Goal: Task Accomplishment & Management: Manage account settings

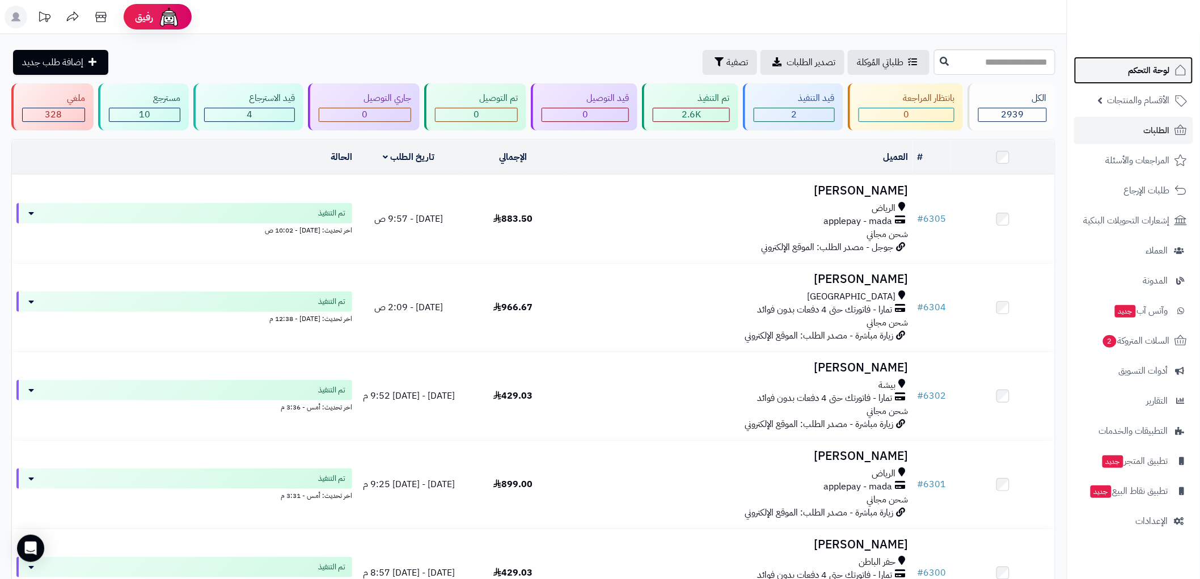
click at [1150, 69] on span "لوحة التحكم" at bounding box center [1148, 70] width 41 height 16
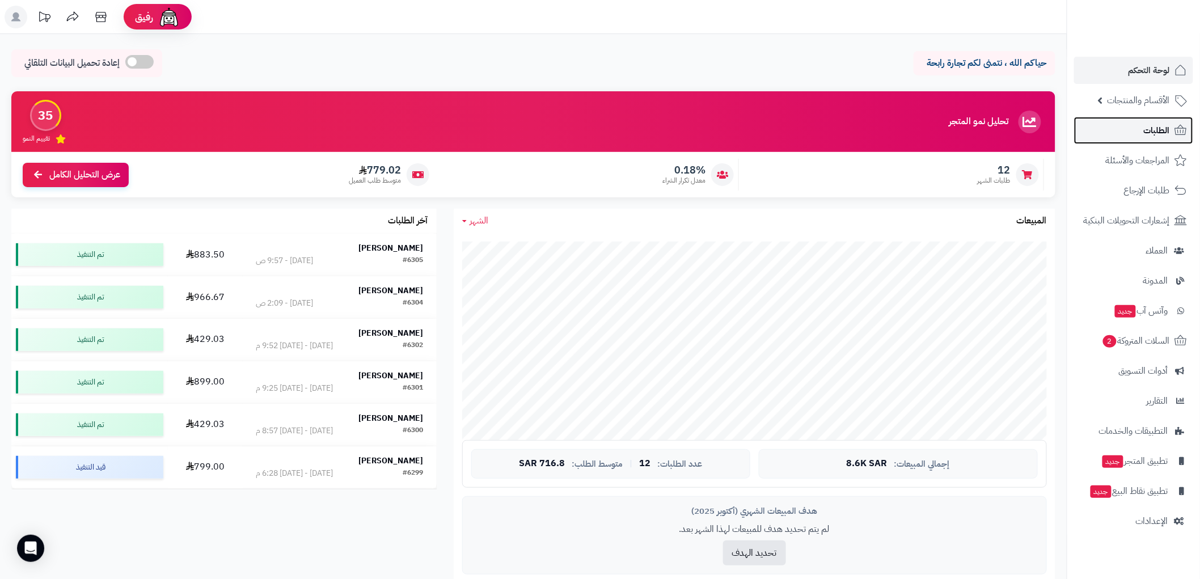
click at [1166, 120] on link "الطلبات" at bounding box center [1133, 130] width 119 height 27
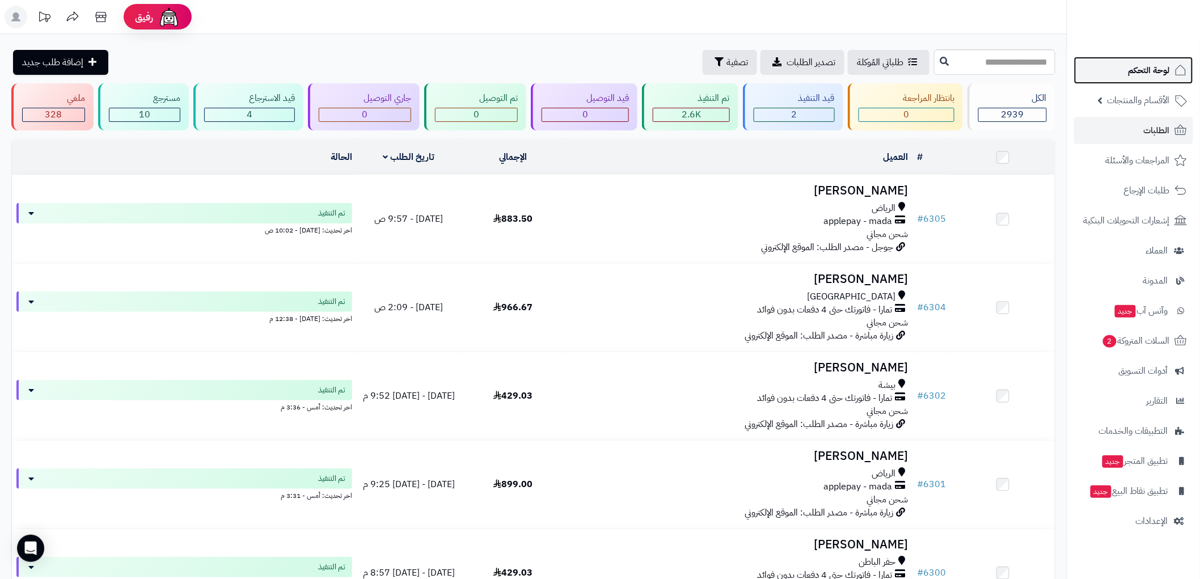
click at [1169, 79] on link "لوحة التحكم" at bounding box center [1133, 70] width 119 height 27
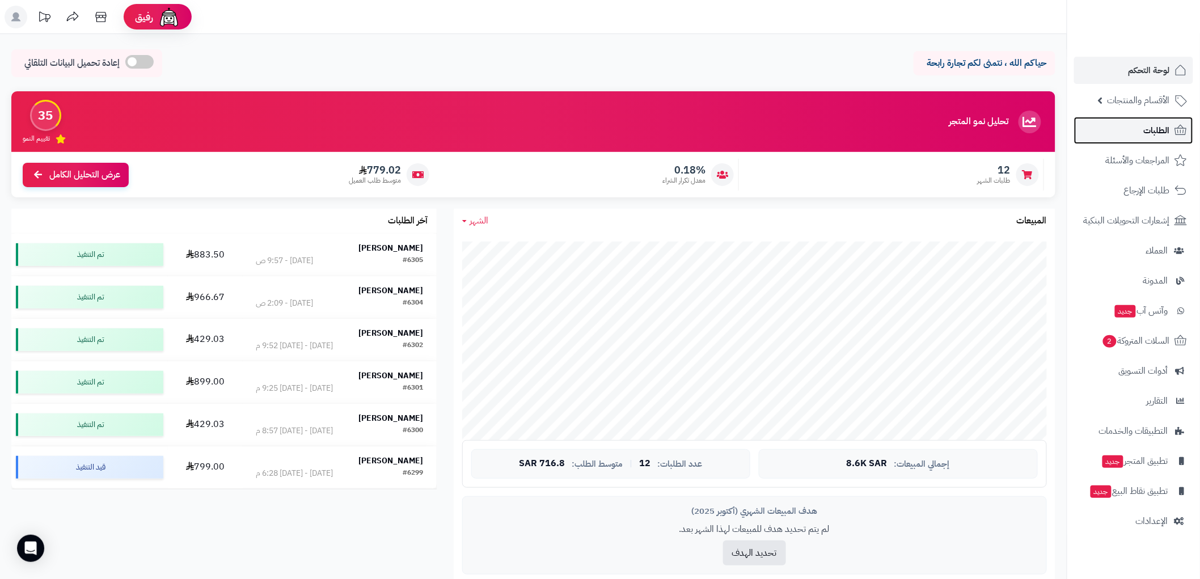
click at [1171, 132] on link "الطلبات" at bounding box center [1133, 130] width 119 height 27
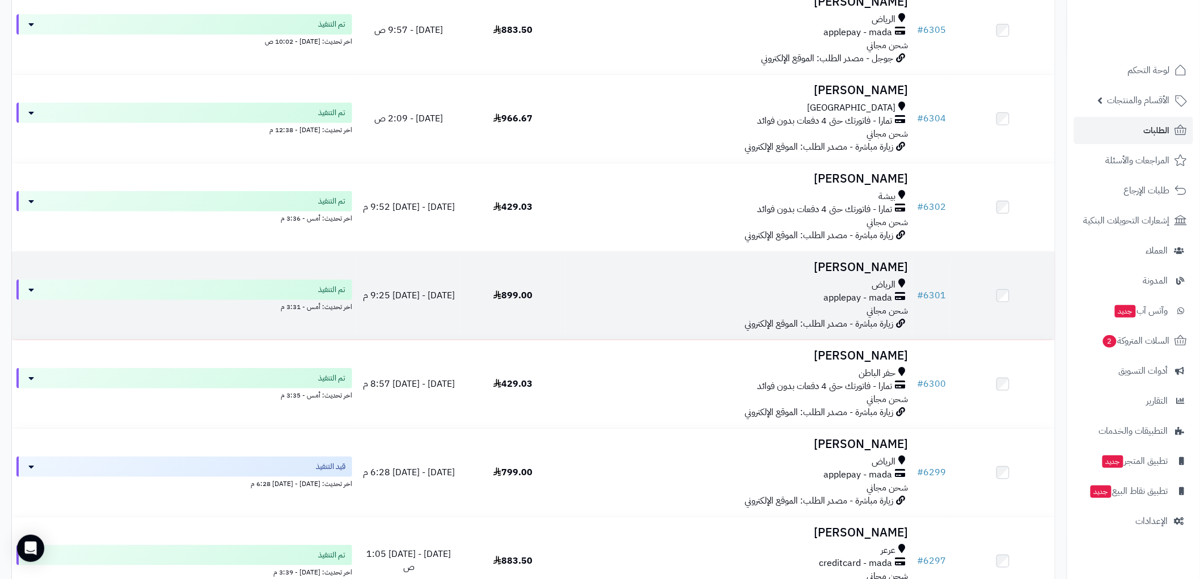
scroll to position [252, 0]
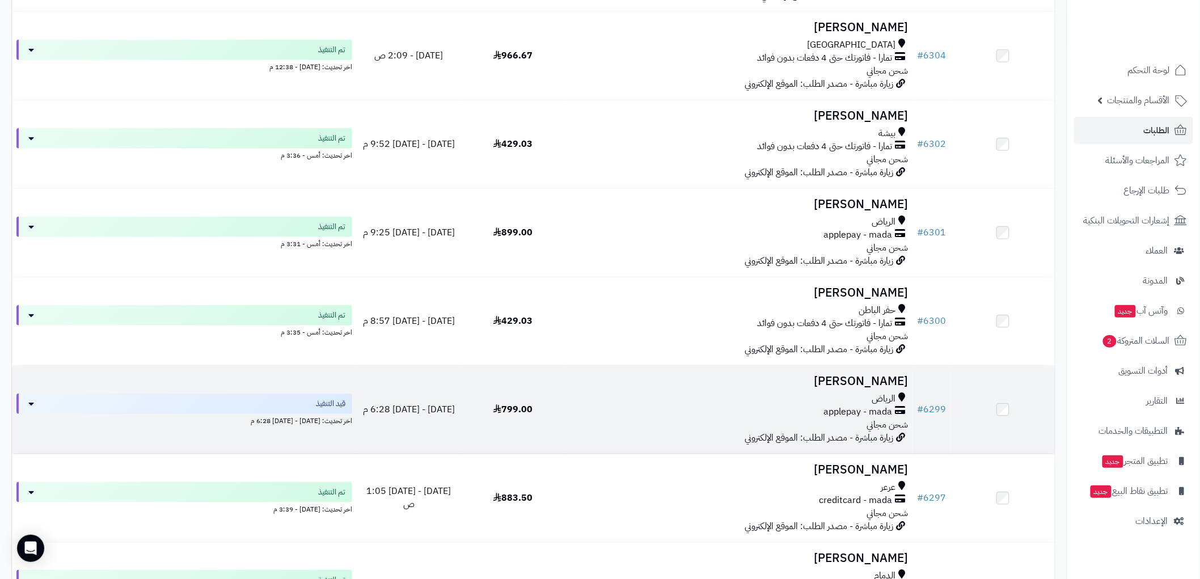
click at [689, 407] on div "applepay - mada" at bounding box center [739, 411] width 338 height 13
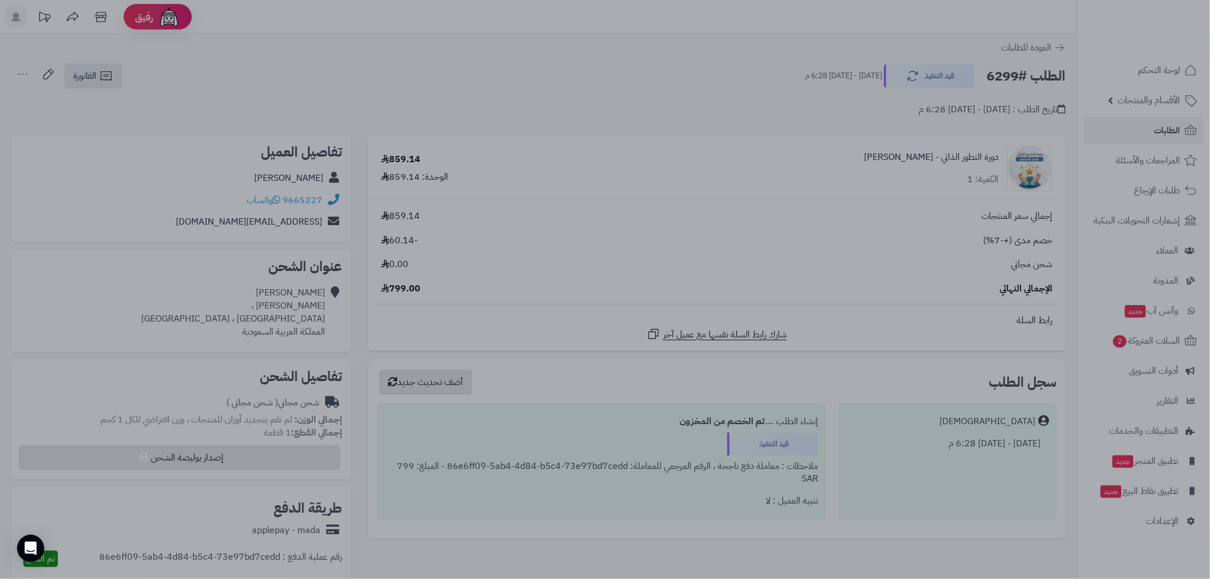
click at [847, 202] on div at bounding box center [605, 289] width 1210 height 579
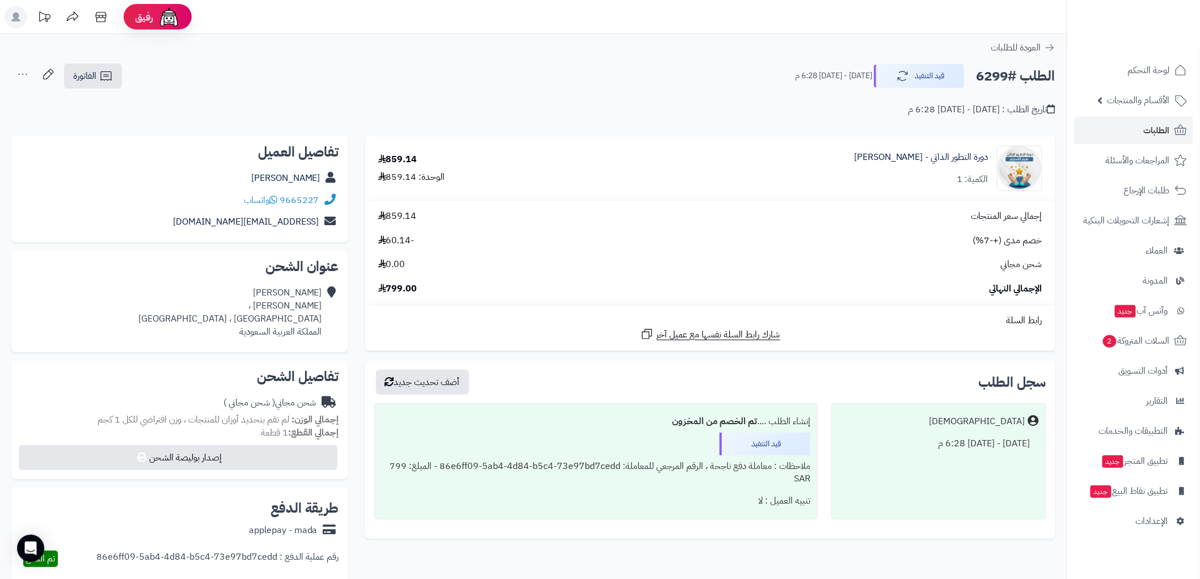
scroll to position [63, 0]
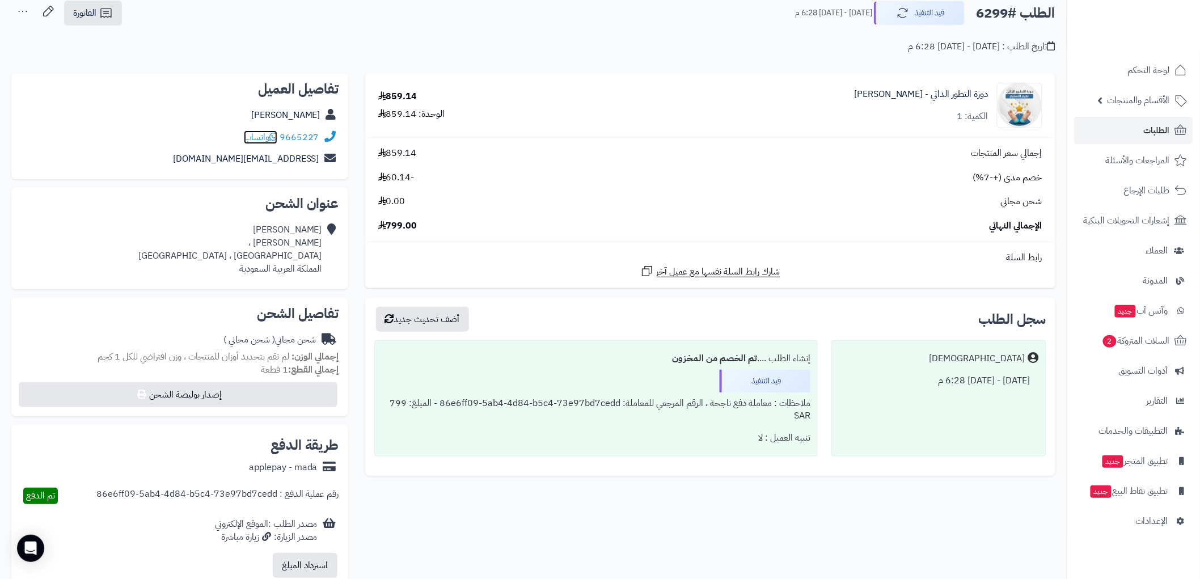
click at [277, 134] on icon at bounding box center [273, 136] width 8 height 9
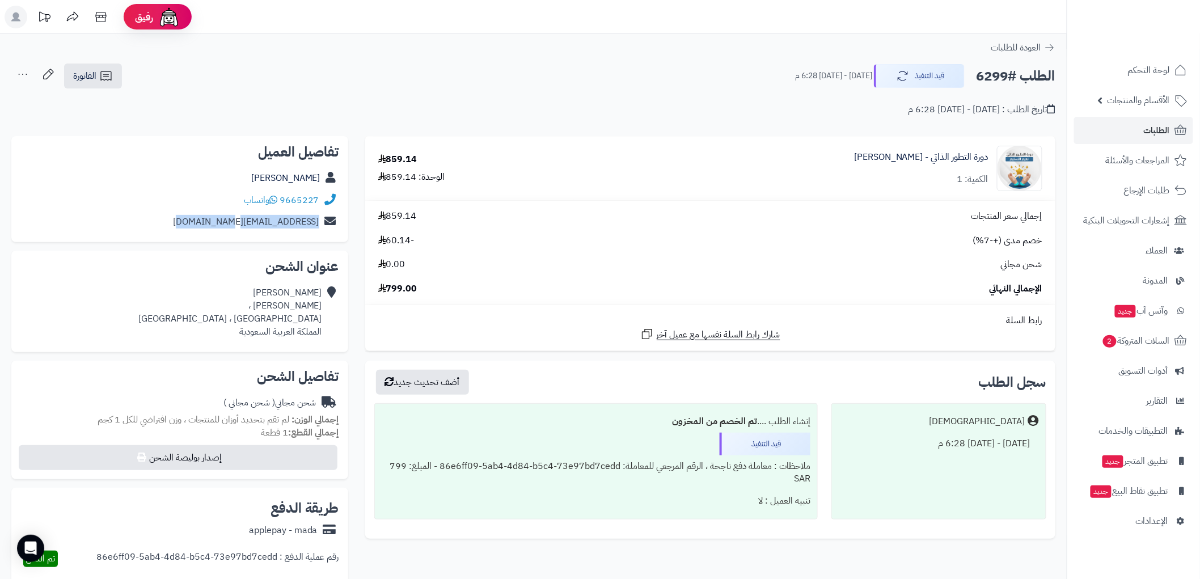
drag, startPoint x: 175, startPoint y: 219, endPoint x: 318, endPoint y: 227, distance: 143.7
click at [318, 227] on div "[EMAIL_ADDRESS][DOMAIN_NAME]" at bounding box center [179, 222] width 319 height 22
copy link "[EMAIL_ADDRESS][DOMAIN_NAME]"
click at [1017, 166] on img at bounding box center [1019, 168] width 44 height 45
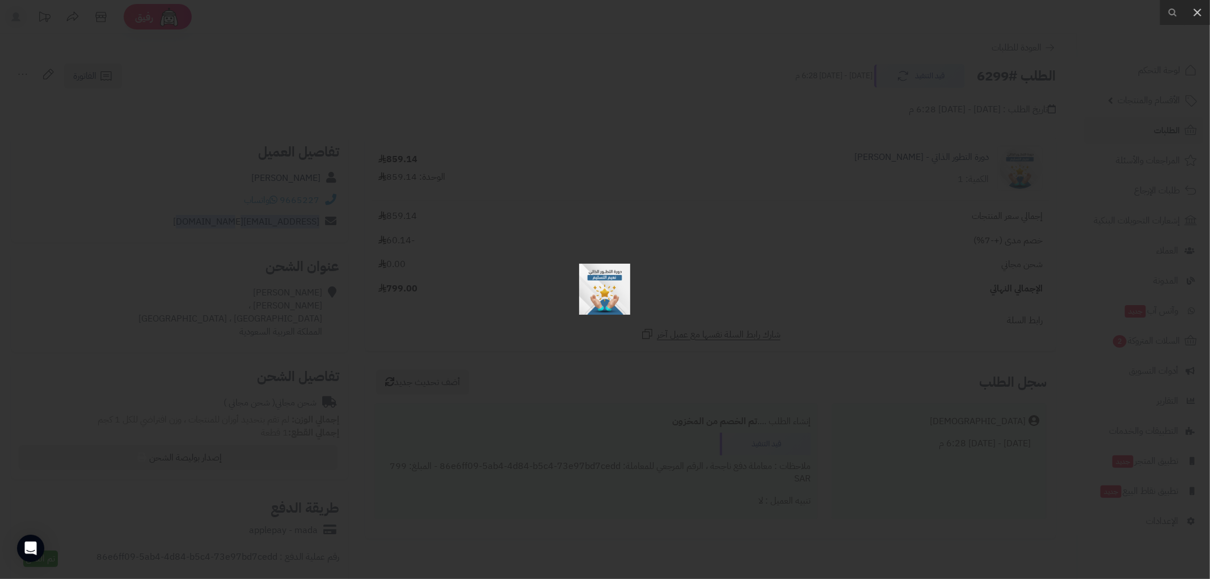
click at [808, 87] on div at bounding box center [605, 289] width 1210 height 579
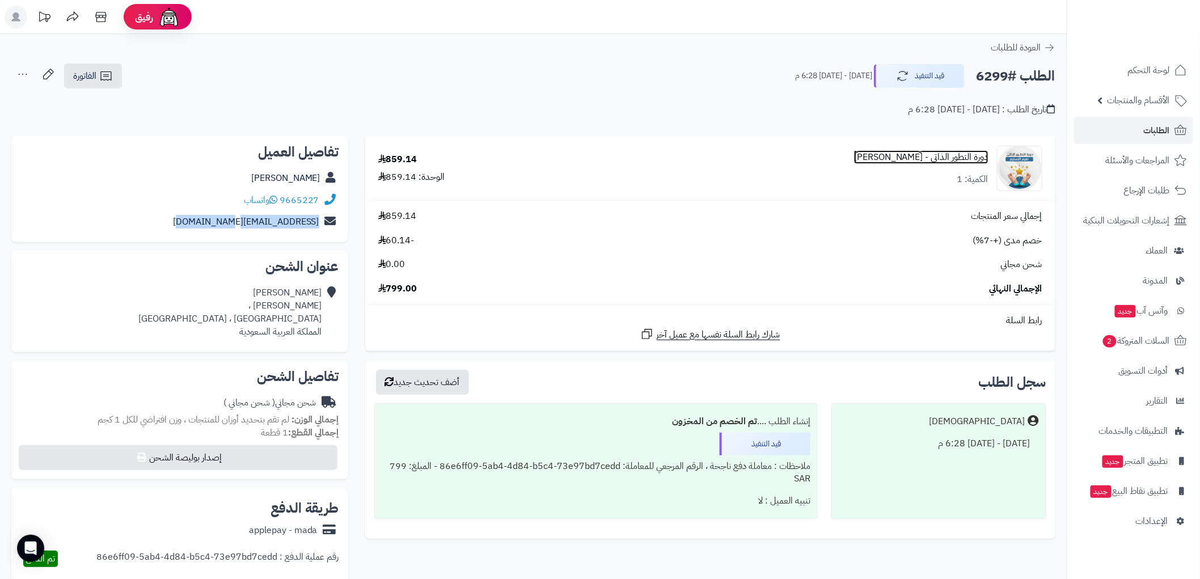
click at [900, 158] on link "دورة التطور الذاتي - نعيم التسليم" at bounding box center [921, 157] width 134 height 13
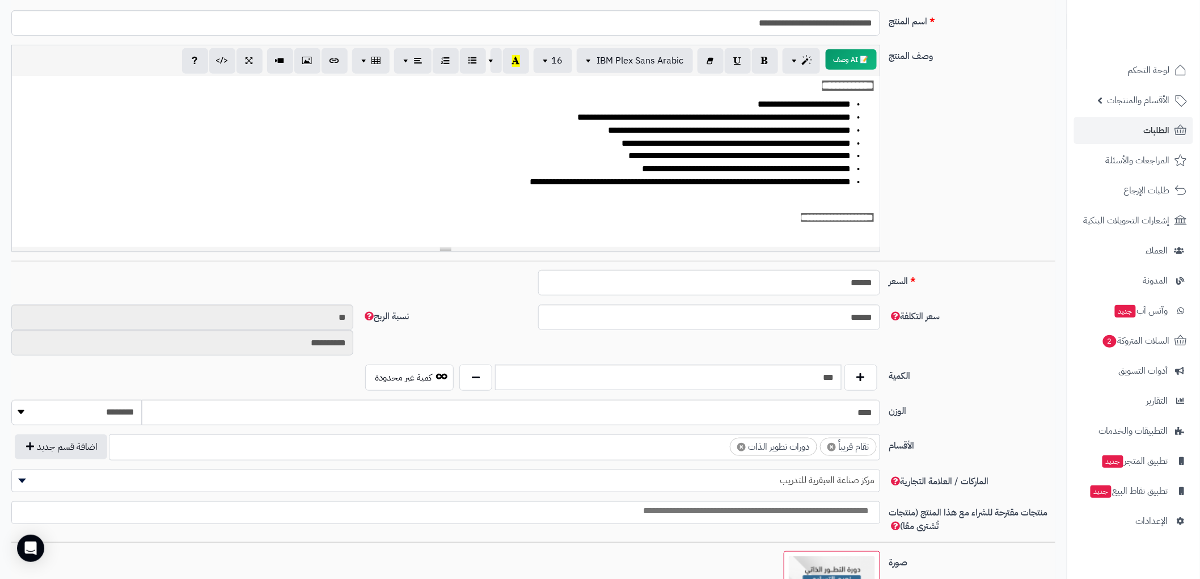
scroll to position [98, 0]
